Goal: Information Seeking & Learning: Check status

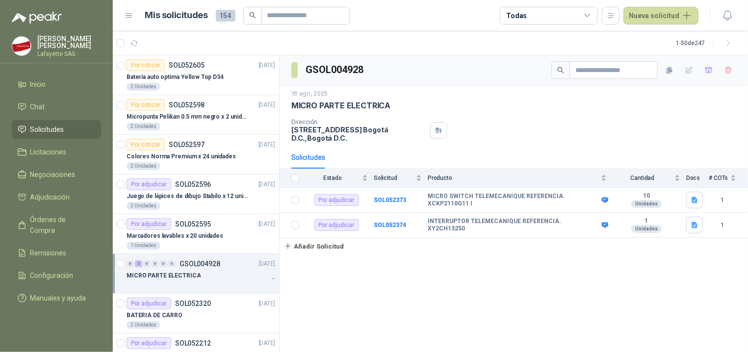
click at [204, 276] on div "MICRO PARTE ELECTRICA" at bounding box center [197, 276] width 141 height 12
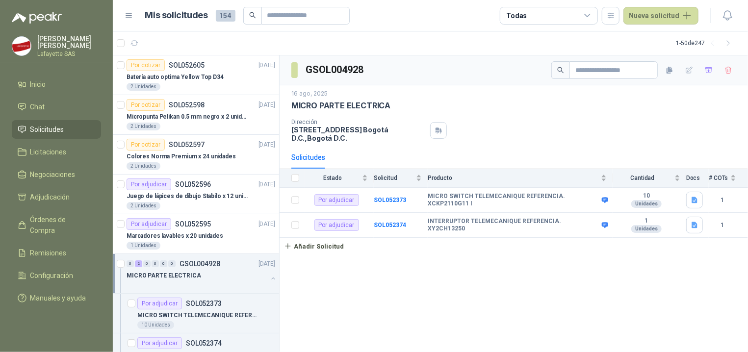
click at [180, 277] on p "MICRO PARTE ELECTRICA" at bounding box center [164, 275] width 74 height 9
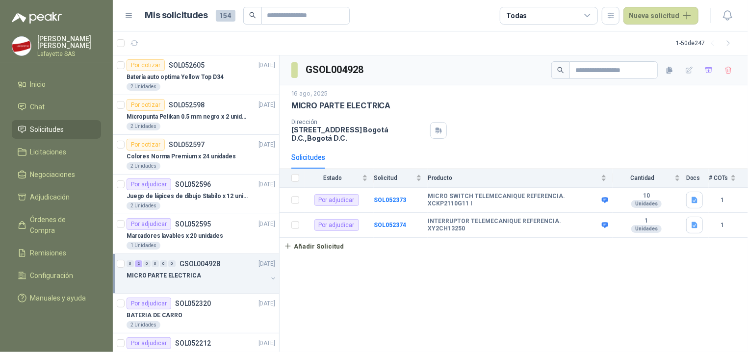
click at [180, 277] on p "MICRO PARTE ELECTRICA" at bounding box center [164, 275] width 74 height 9
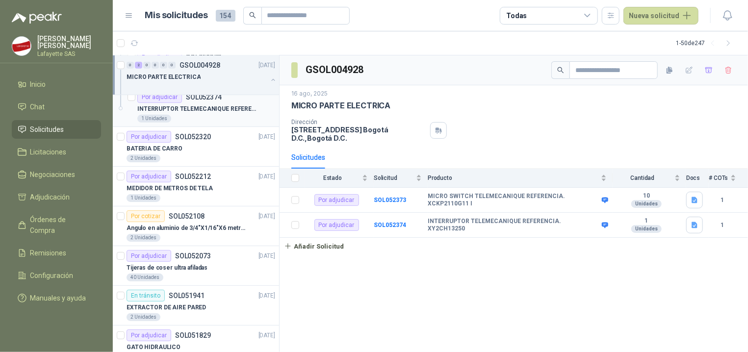
scroll to position [197, 0]
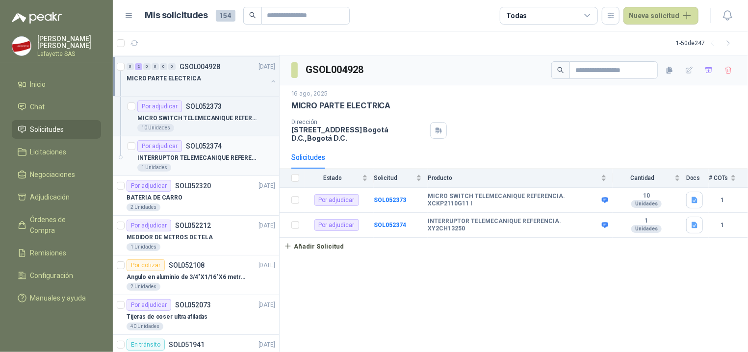
click at [179, 160] on p "INTERRUPTOR TELEMECANIQUE REFERENCIA. XY2CH13250" at bounding box center [198, 158] width 122 height 9
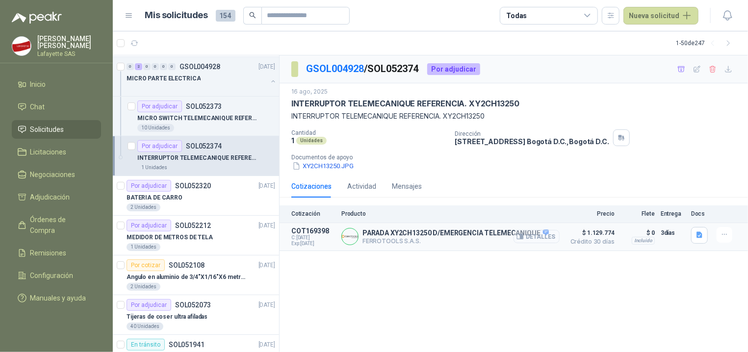
click at [542, 240] on button "Detalles" at bounding box center [537, 236] width 46 height 13
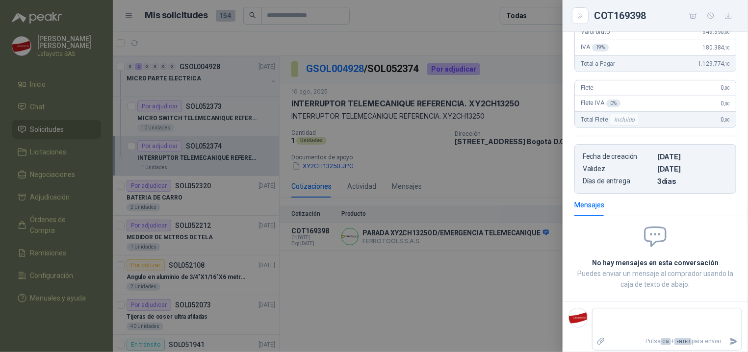
scroll to position [91, 0]
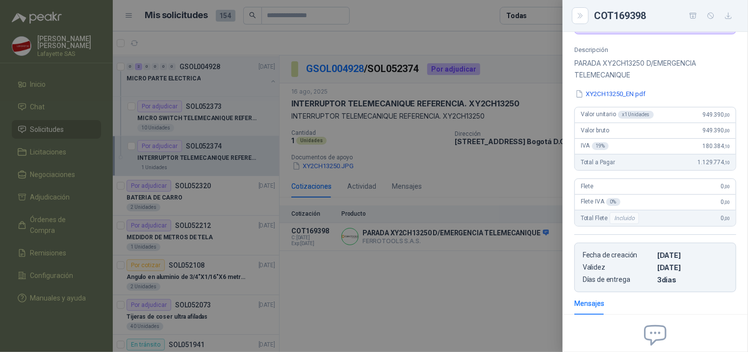
click at [548, 173] on div at bounding box center [374, 176] width 748 height 352
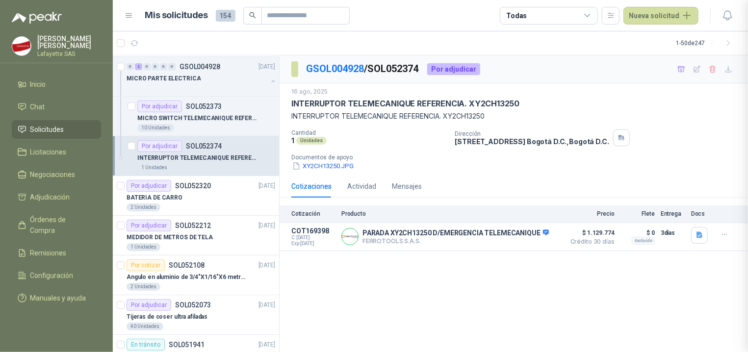
scroll to position [195, 0]
click at [190, 109] on p "SOL052373" at bounding box center [204, 106] width 36 height 7
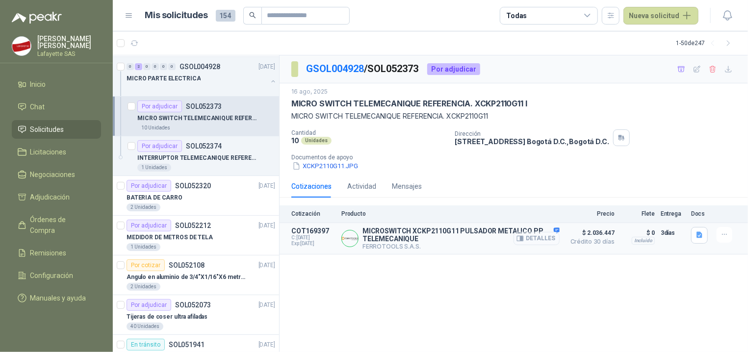
click at [545, 240] on button "Detalles" at bounding box center [537, 238] width 46 height 13
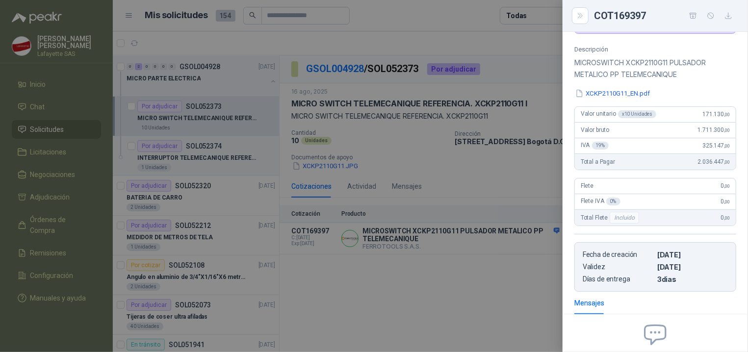
scroll to position [54, 0]
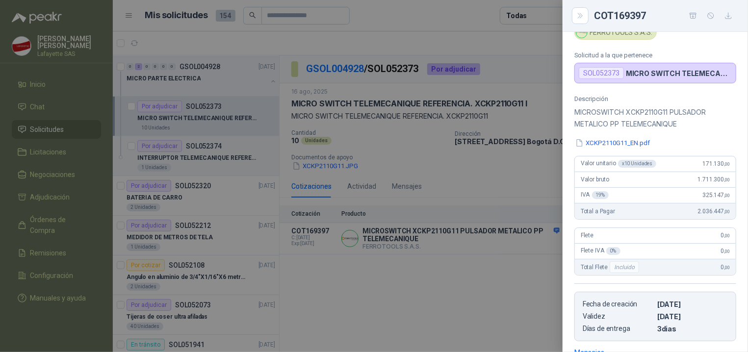
click at [418, 277] on div at bounding box center [374, 176] width 748 height 352
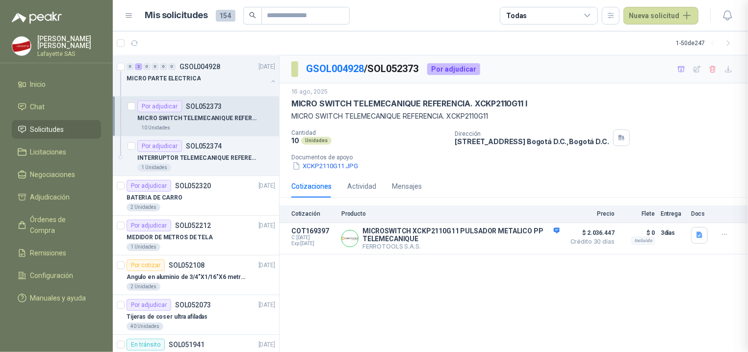
scroll to position [207, 0]
